Goal: Information Seeking & Learning: Find specific page/section

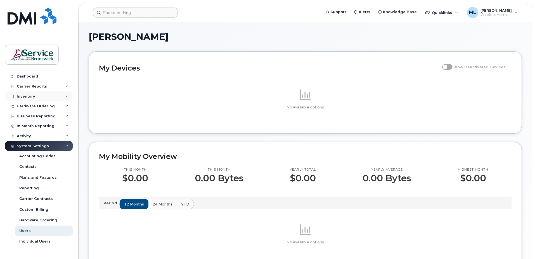
click at [34, 98] on div "Inventory" at bounding box center [26, 96] width 18 height 4
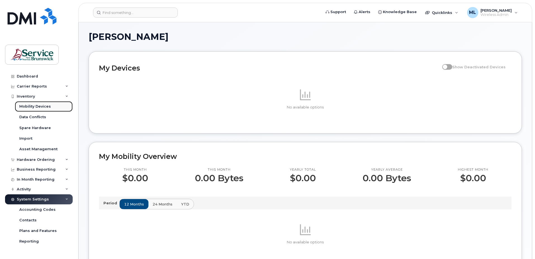
click at [28, 107] on div "Mobility Devices" at bounding box center [35, 106] width 32 height 5
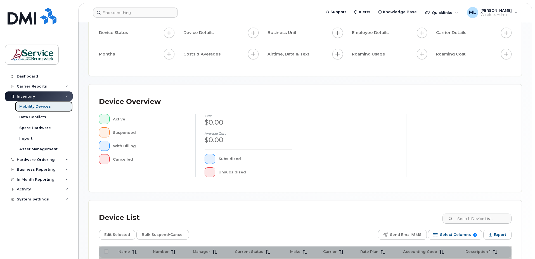
scroll to position [56, 0]
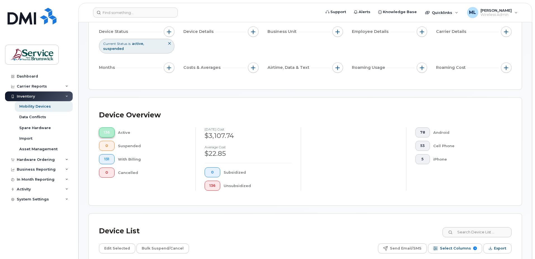
click at [101, 128] on button "136" at bounding box center [107, 133] width 16 height 10
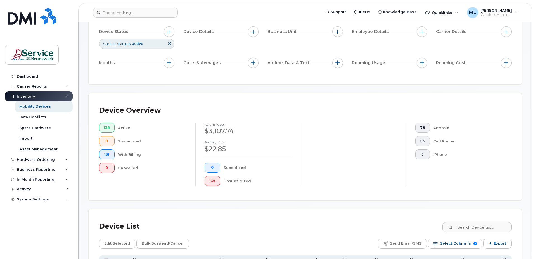
scroll to position [196, 0]
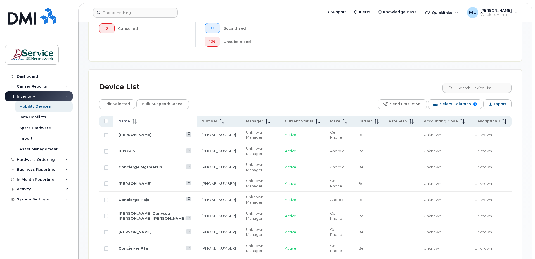
click at [137, 122] on div "Name" at bounding box center [154, 121] width 73 height 5
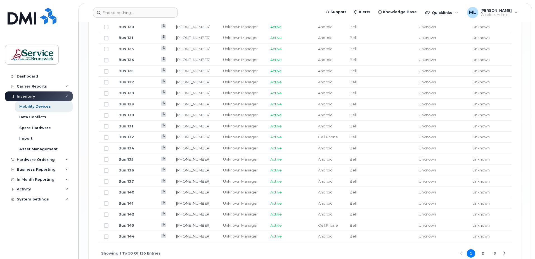
scroll to position [667, 0]
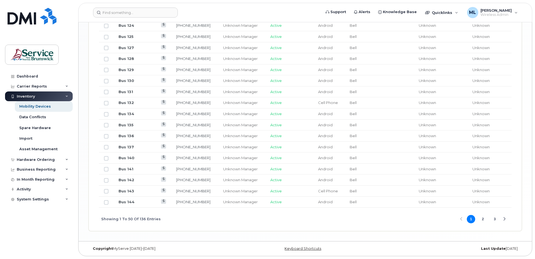
click at [483, 218] on button "2" at bounding box center [482, 219] width 8 height 8
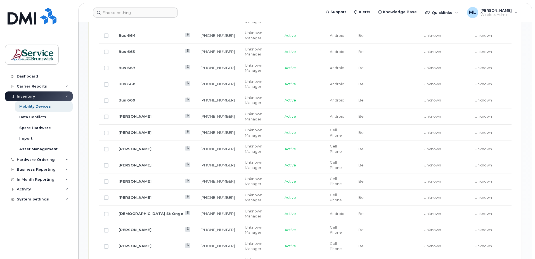
scroll to position [360, 0]
click at [149, 196] on link "Chantale Martin Plourde" at bounding box center [134, 198] width 33 height 4
click at [142, 212] on link "Chrystina St Onge" at bounding box center [150, 214] width 65 height 4
click at [138, 228] on link "Cindy Desjardins" at bounding box center [134, 230] width 33 height 4
click at [137, 244] on link "Cindy Sirois" at bounding box center [134, 246] width 33 height 4
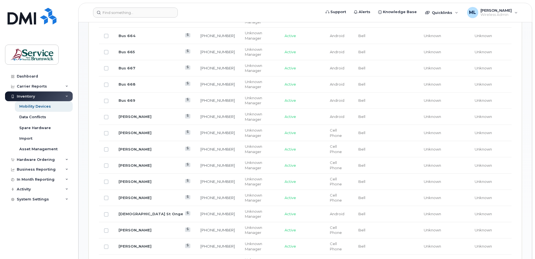
click at [146, 259] on link "Concierge Cahm" at bounding box center [135, 263] width 34 height 4
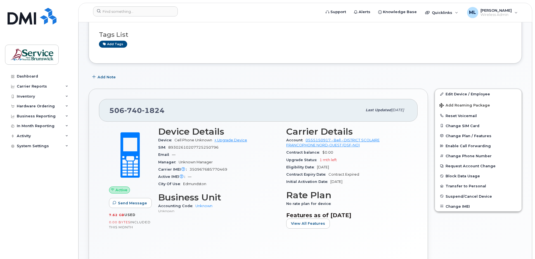
scroll to position [56, 0]
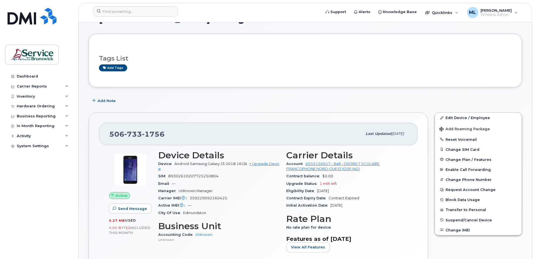
scroll to position [28, 0]
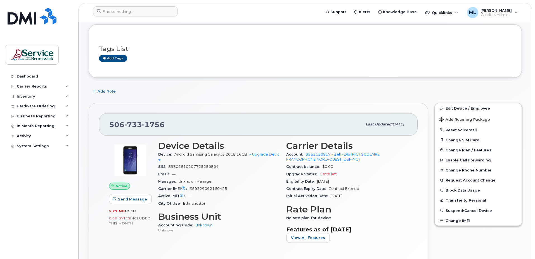
drag, startPoint x: 255, startPoint y: 96, endPoint x: 212, endPoint y: 84, distance: 44.9
click at [255, 96] on div "Add Note" at bounding box center [305, 91] width 433 height 10
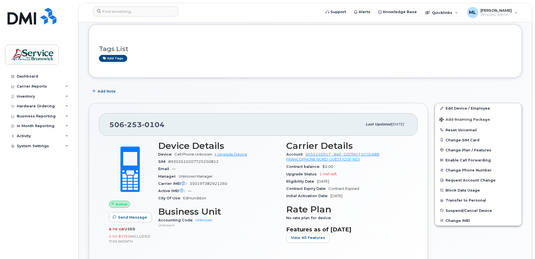
scroll to position [56, 0]
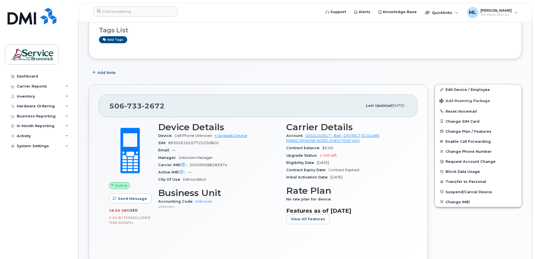
scroll to position [56, 0]
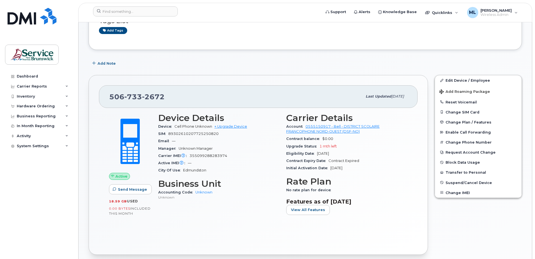
click at [220, 227] on div "Active Send Message 18.59 GB  used 0.00 Bytes  included this month Device Detai…" at bounding box center [258, 176] width 318 height 137
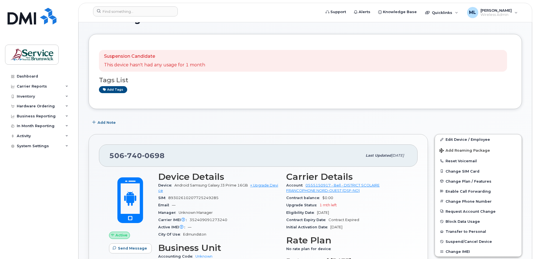
scroll to position [28, 0]
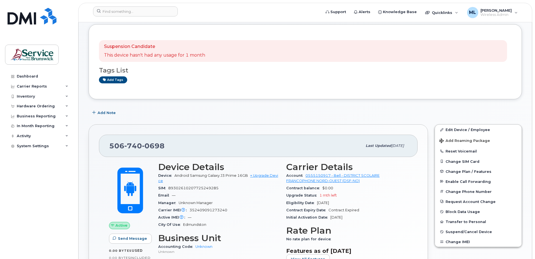
click at [130, 122] on div "506 740 0698 Last updated Jul 31, 2025 Active Send Message 0.00 Bytes  used 0.0…" at bounding box center [258, 214] width 346 height 187
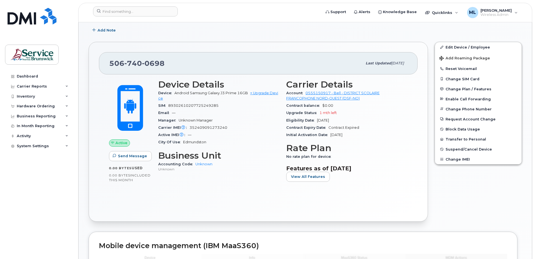
scroll to position [112, 0]
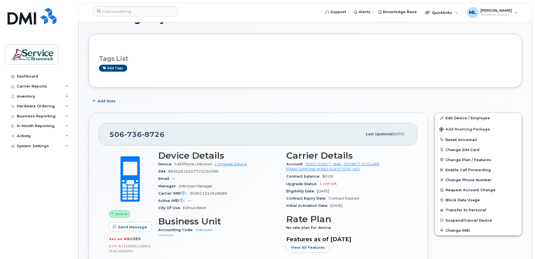
scroll to position [28, 0]
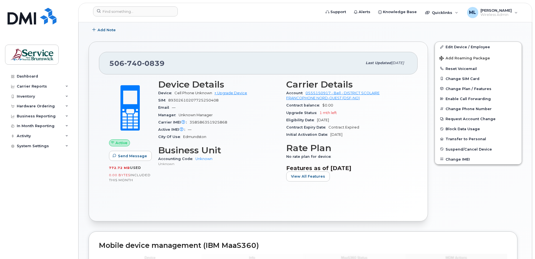
scroll to position [112, 0]
